Goal: Transaction & Acquisition: Purchase product/service

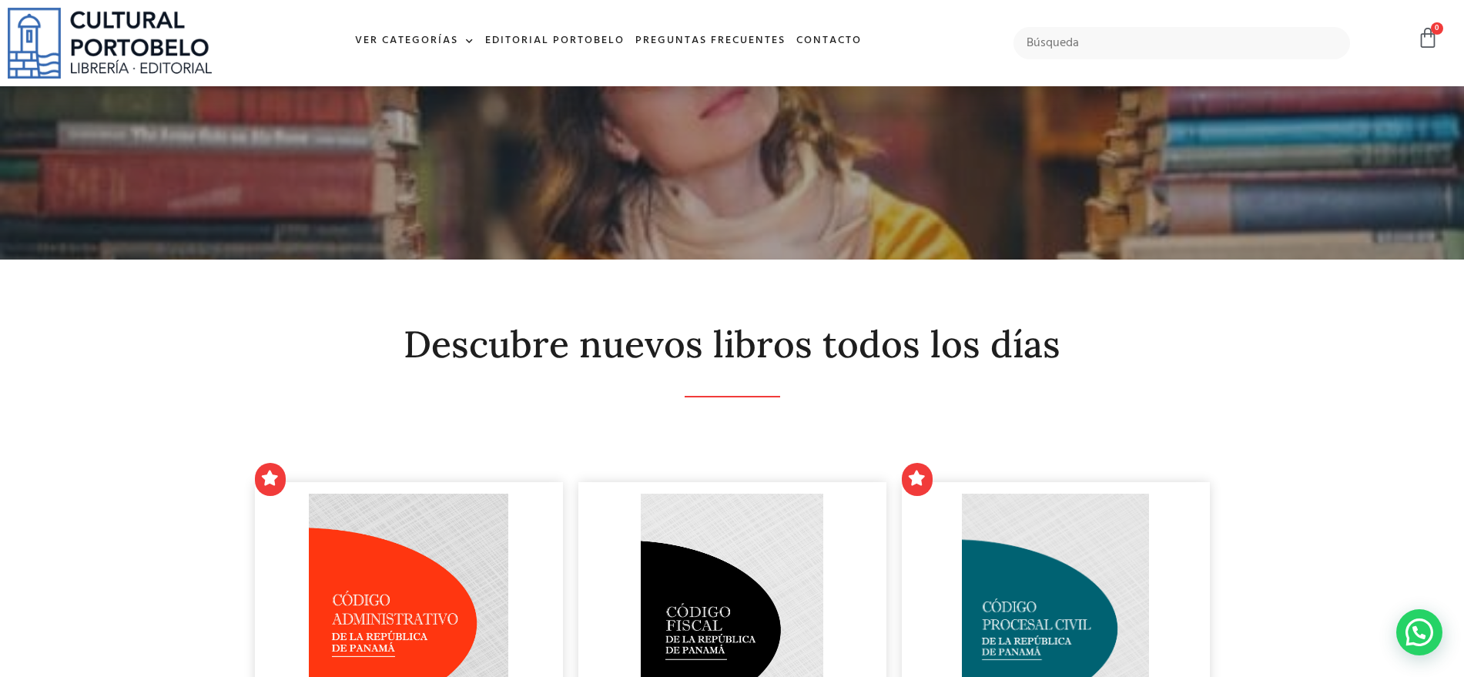
scroll to position [1777, 0]
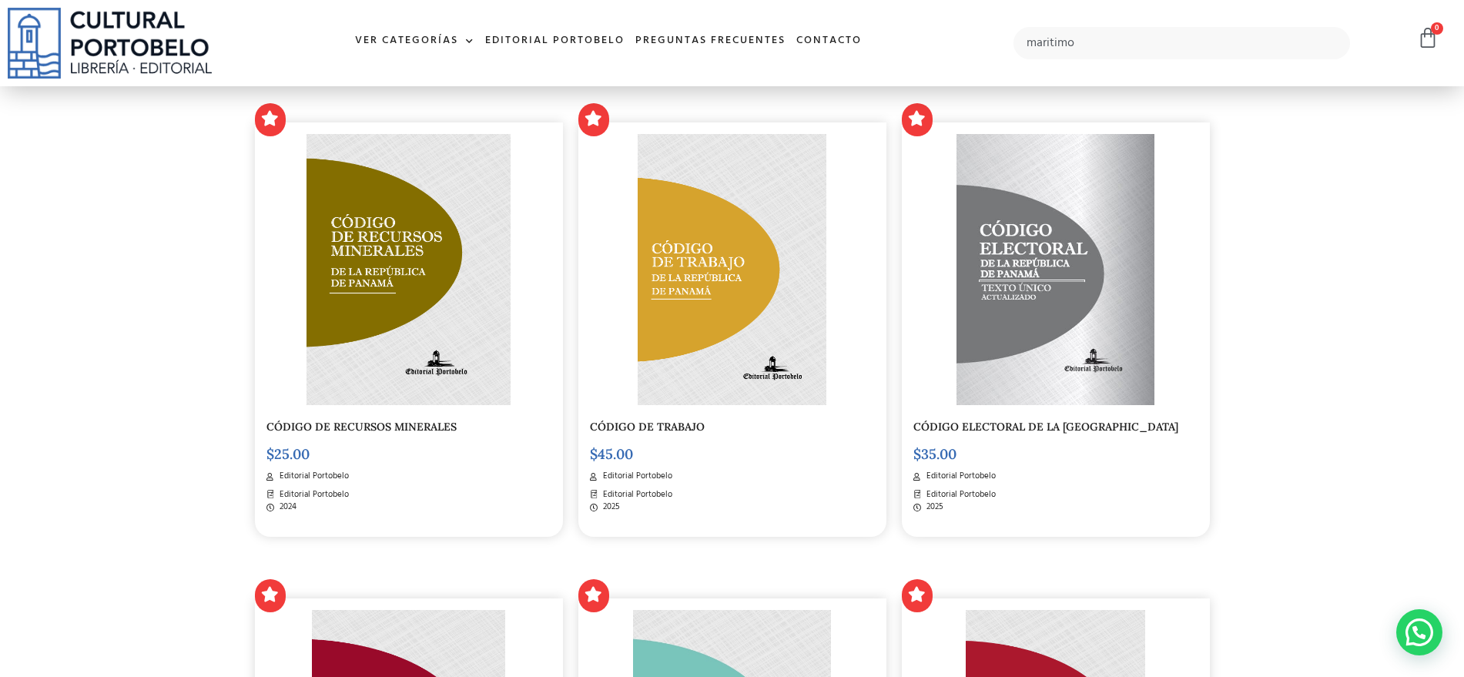
type input "maritimo"
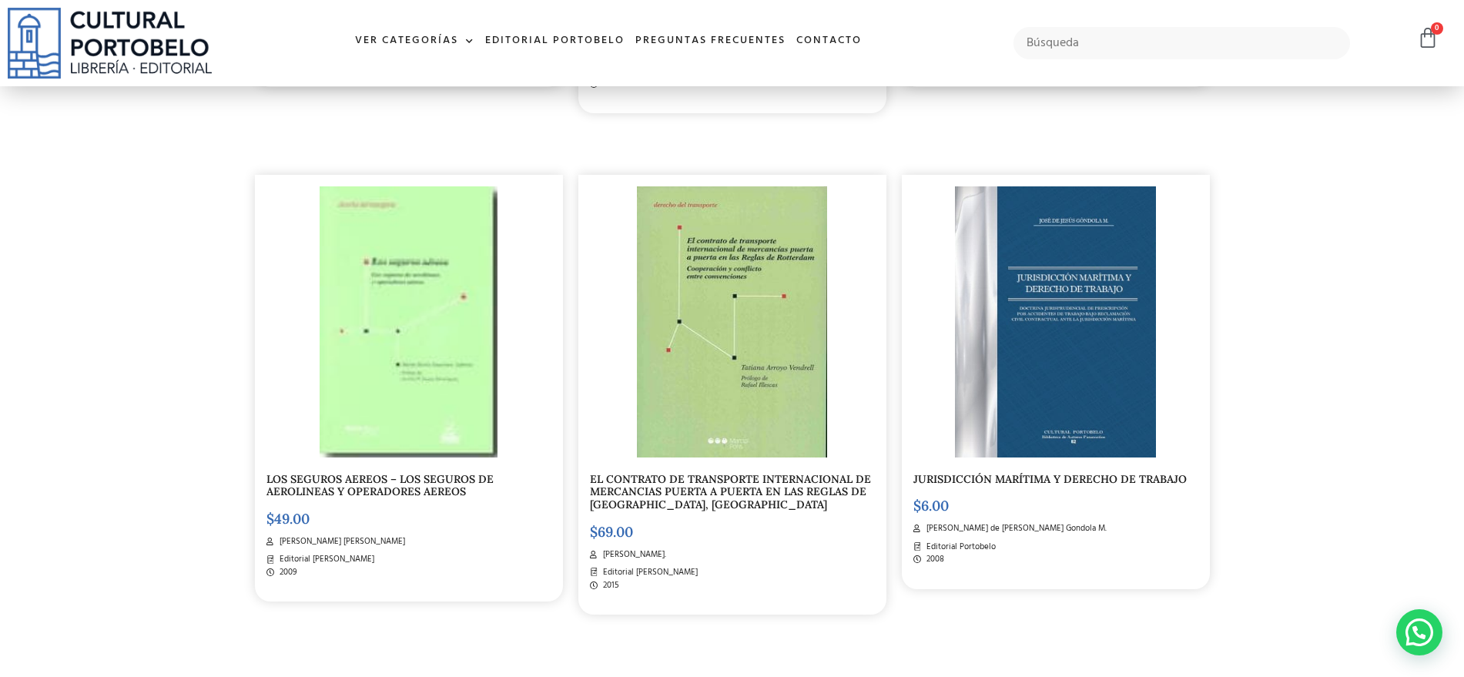
scroll to position [2215, 0]
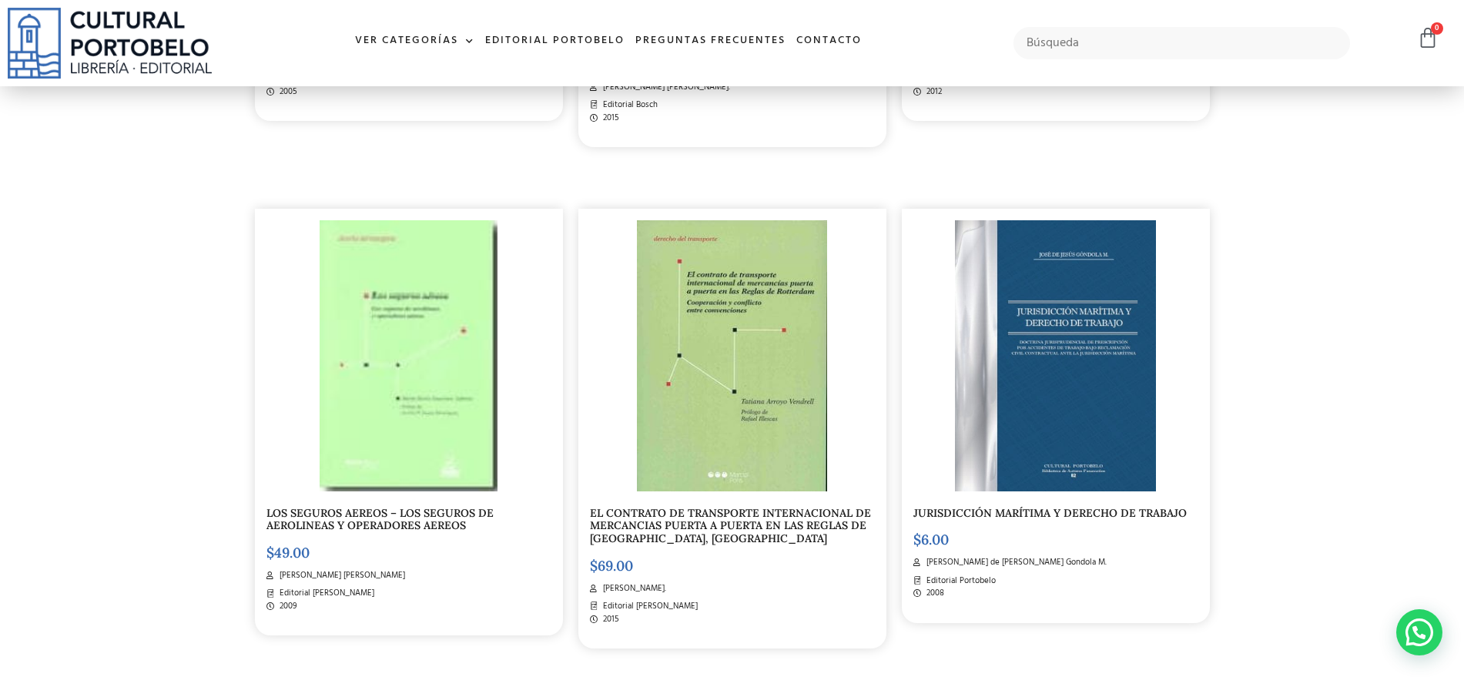
click at [1102, 468] on img at bounding box center [1055, 355] width 200 height 271
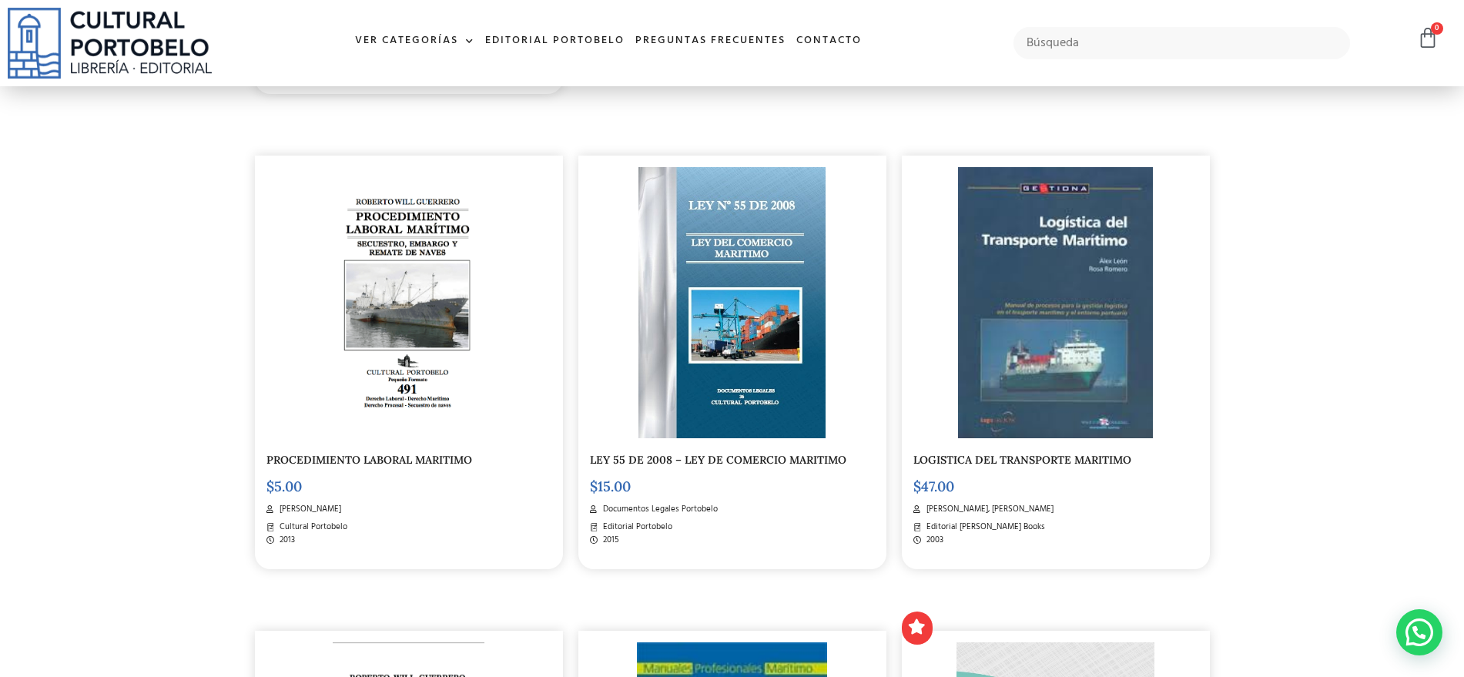
scroll to position [770, 0]
